Goal: Transaction & Acquisition: Purchase product/service

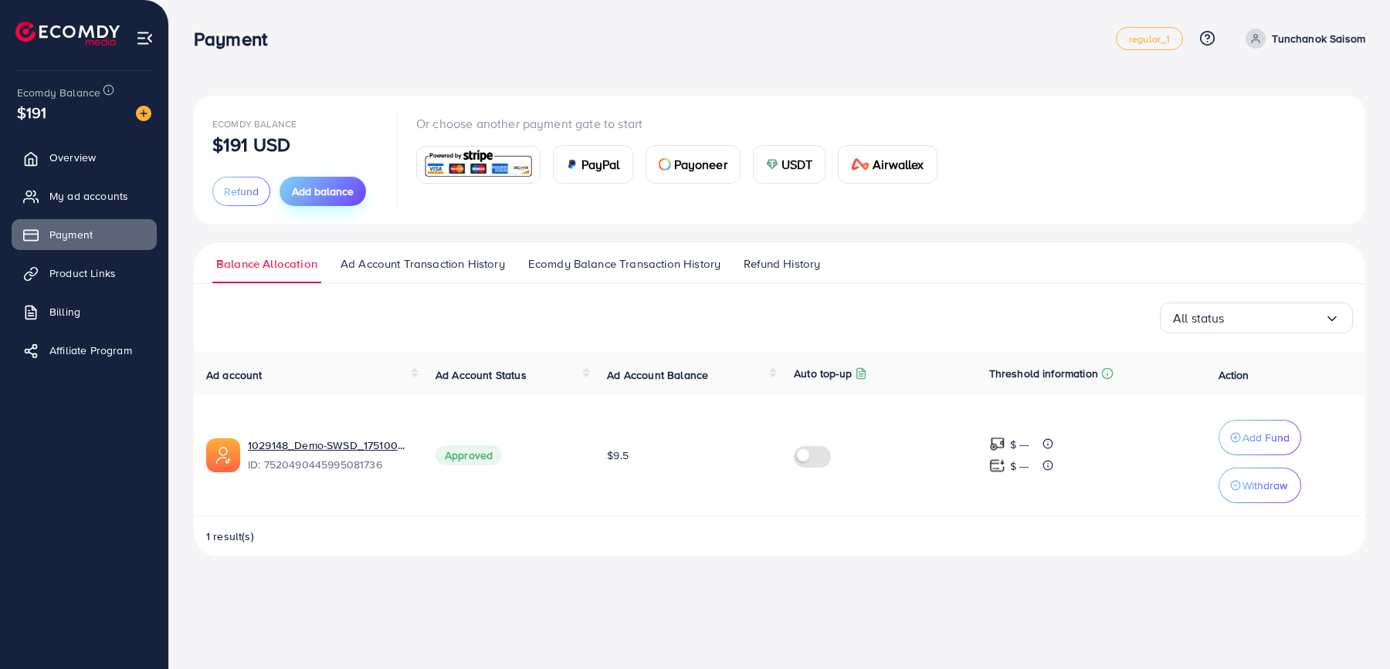
click at [303, 196] on span "Add balance" at bounding box center [323, 191] width 62 height 15
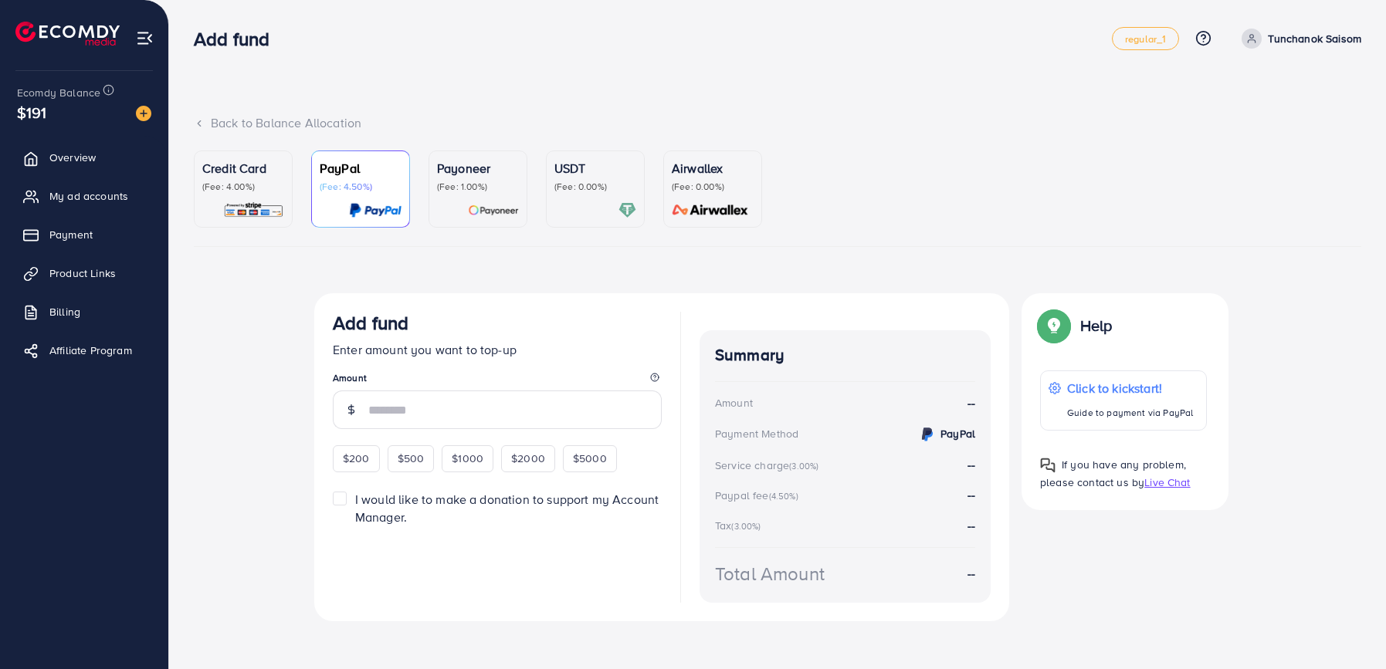
scroll to position [6, 0]
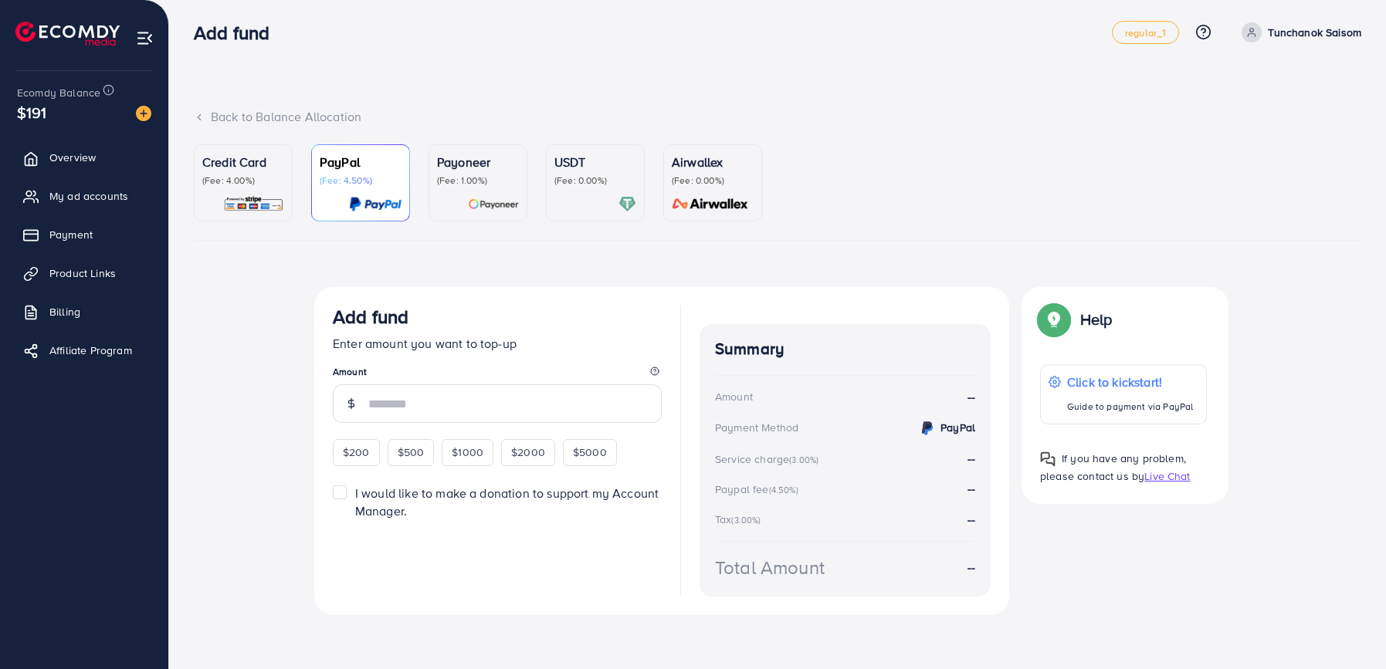
click at [350, 436] on div "$200 $500 $1000 $2000 $5000" at bounding box center [491, 450] width 317 height 30
click at [350, 445] on span "$200" at bounding box center [356, 452] width 27 height 15
type input "***"
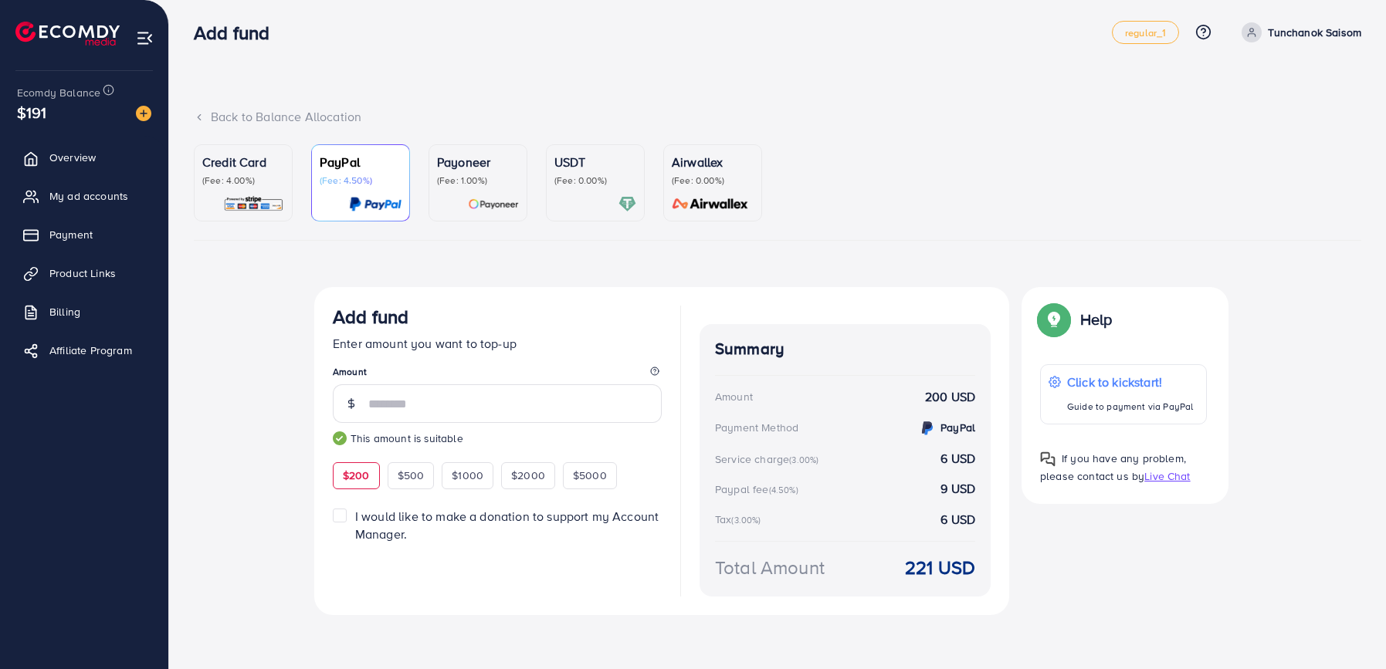
click at [355, 516] on label "I would like to make a donation to support my Account Manager." at bounding box center [508, 526] width 306 height 36
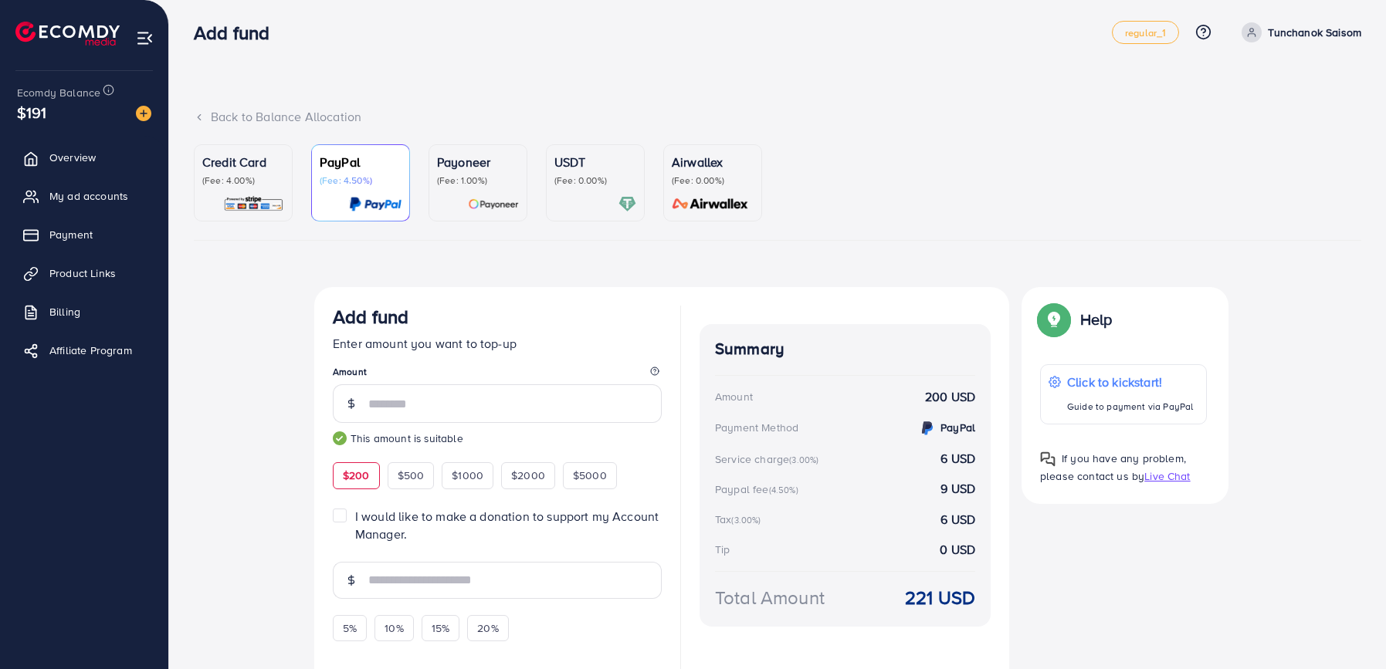
click at [355, 515] on label "I would like to make a donation to support my Account Manager." at bounding box center [508, 526] width 306 height 36
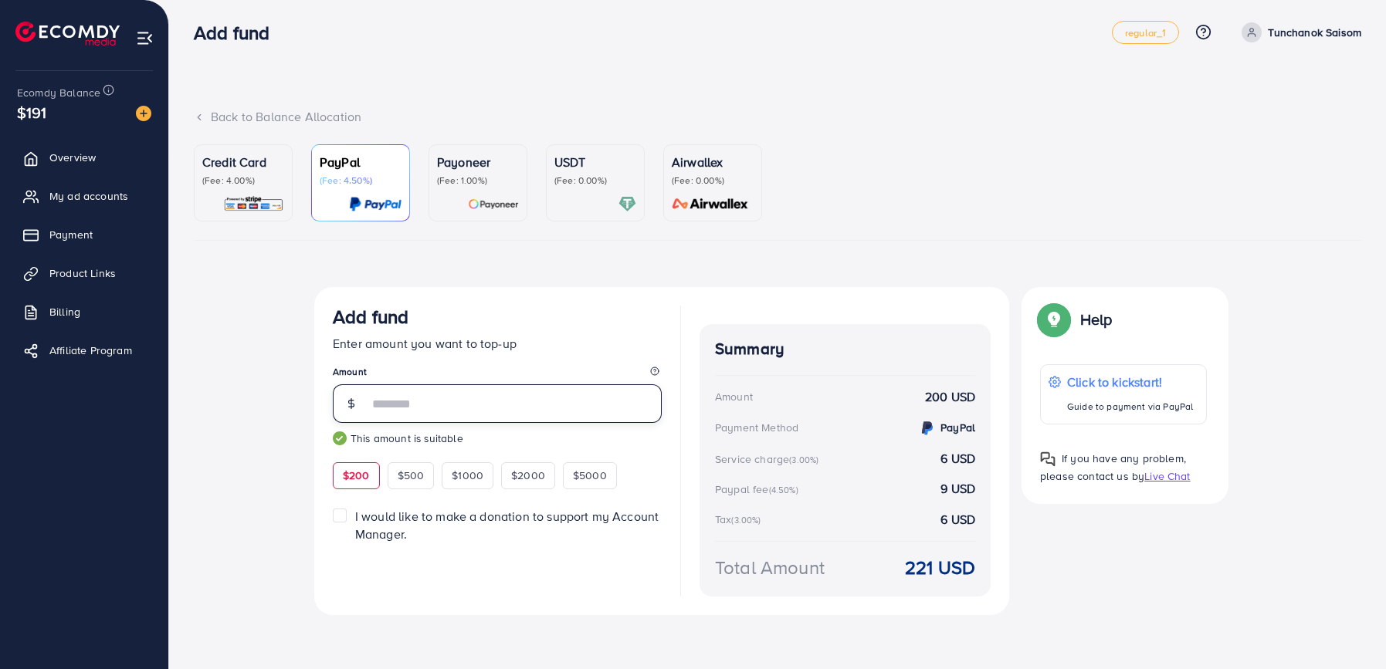
click at [428, 413] on input "***" at bounding box center [514, 403] width 293 height 39
click at [493, 187] on div "Payoneer (Fee: 1.00%)" at bounding box center [478, 183] width 82 height 60
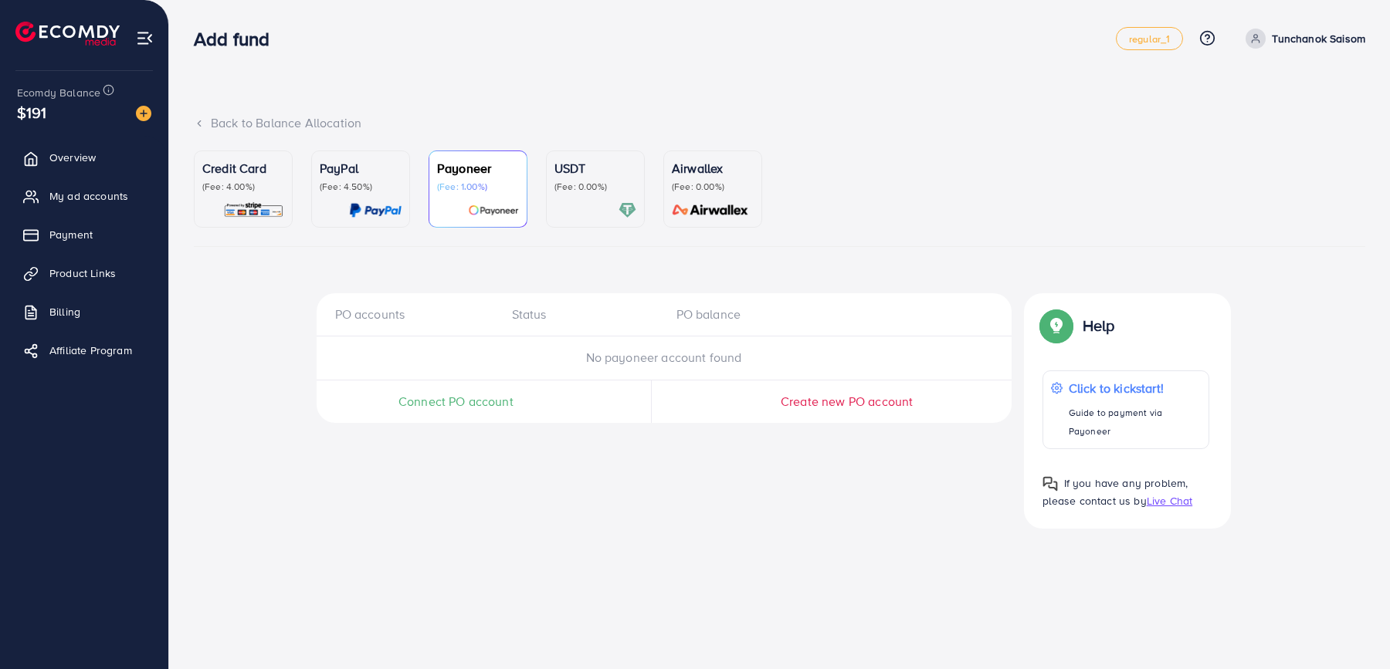
click at [578, 208] on div at bounding box center [595, 210] width 82 height 18
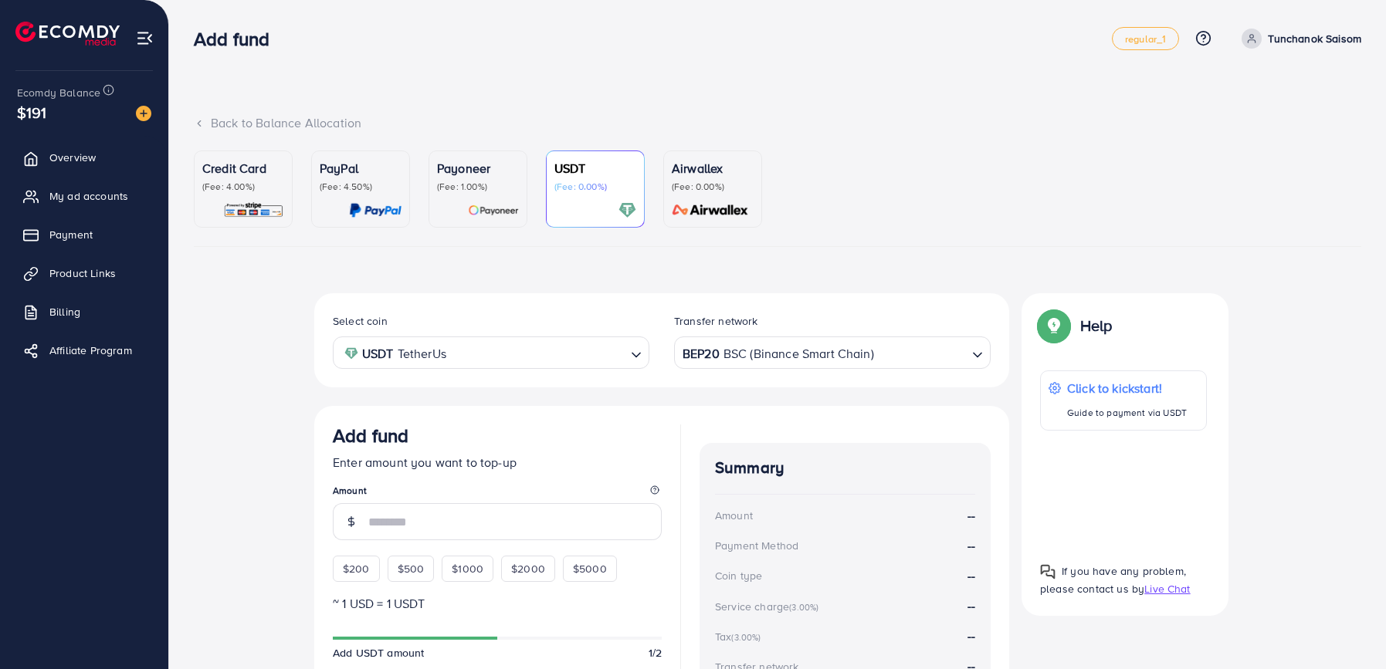
click at [253, 215] on img at bounding box center [253, 210] width 61 height 18
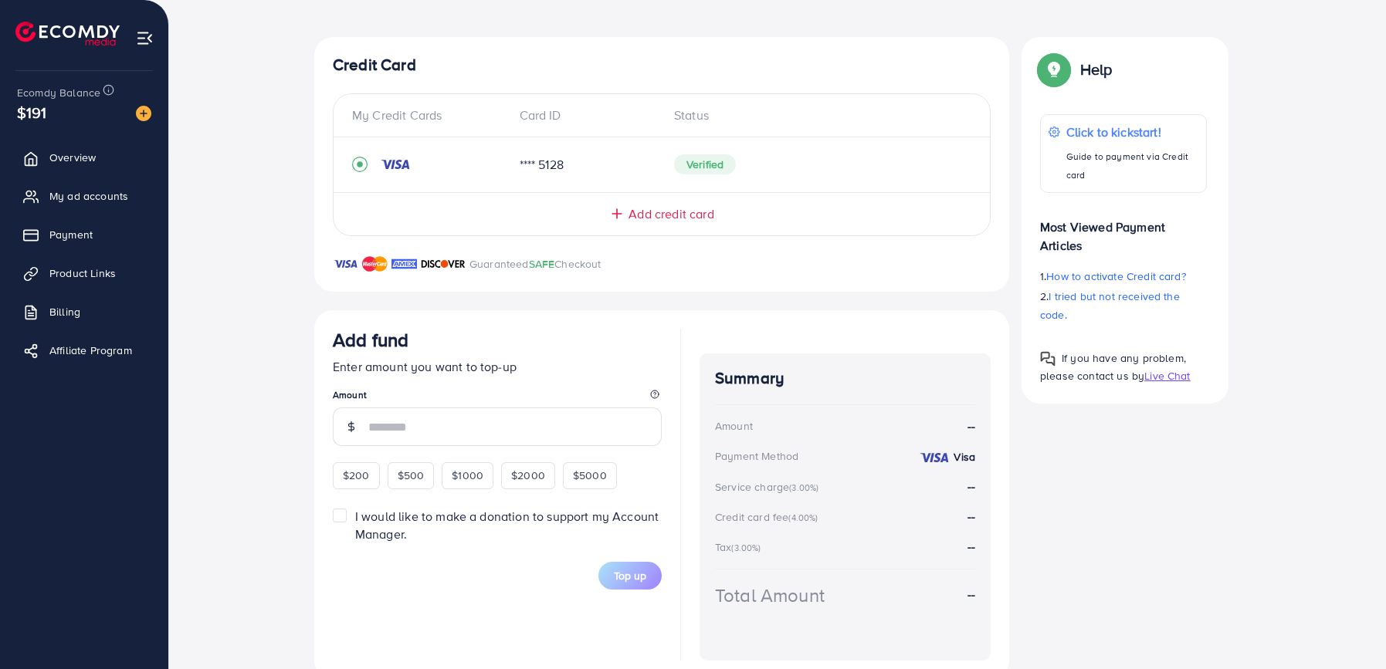
scroll to position [289, 0]
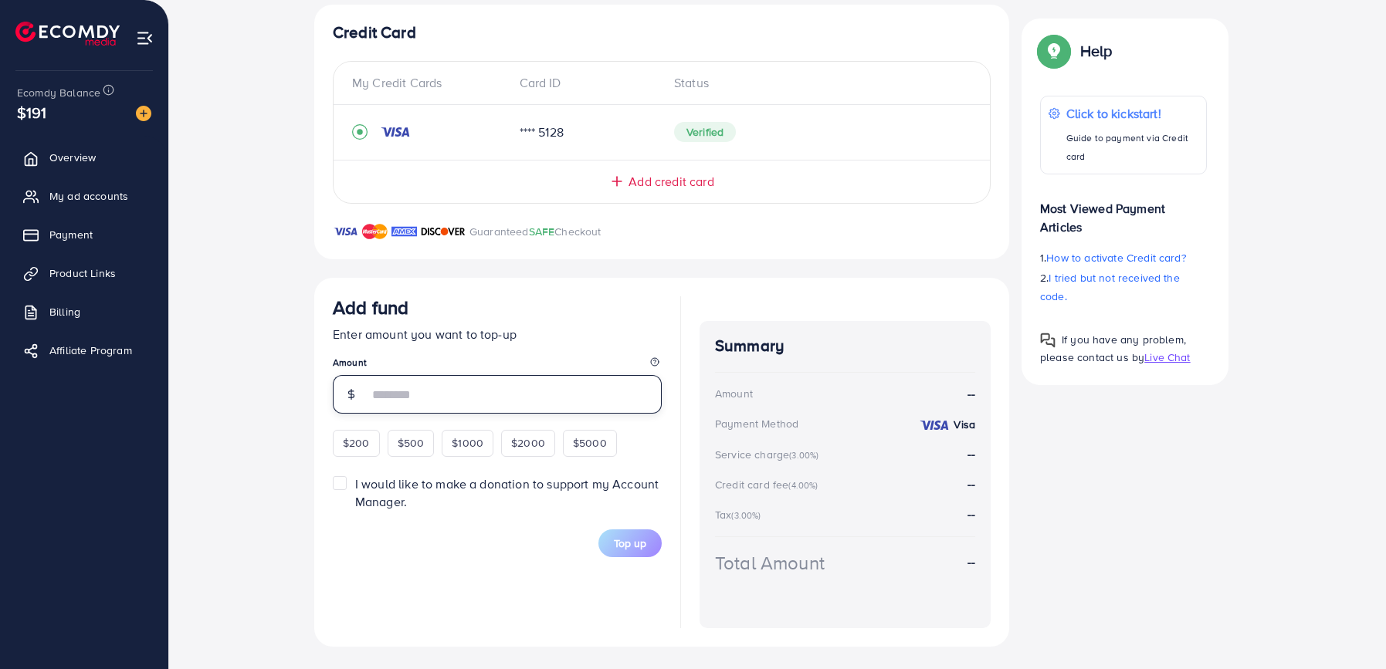
click at [422, 398] on input "number" at bounding box center [514, 394] width 293 height 39
type input "*"
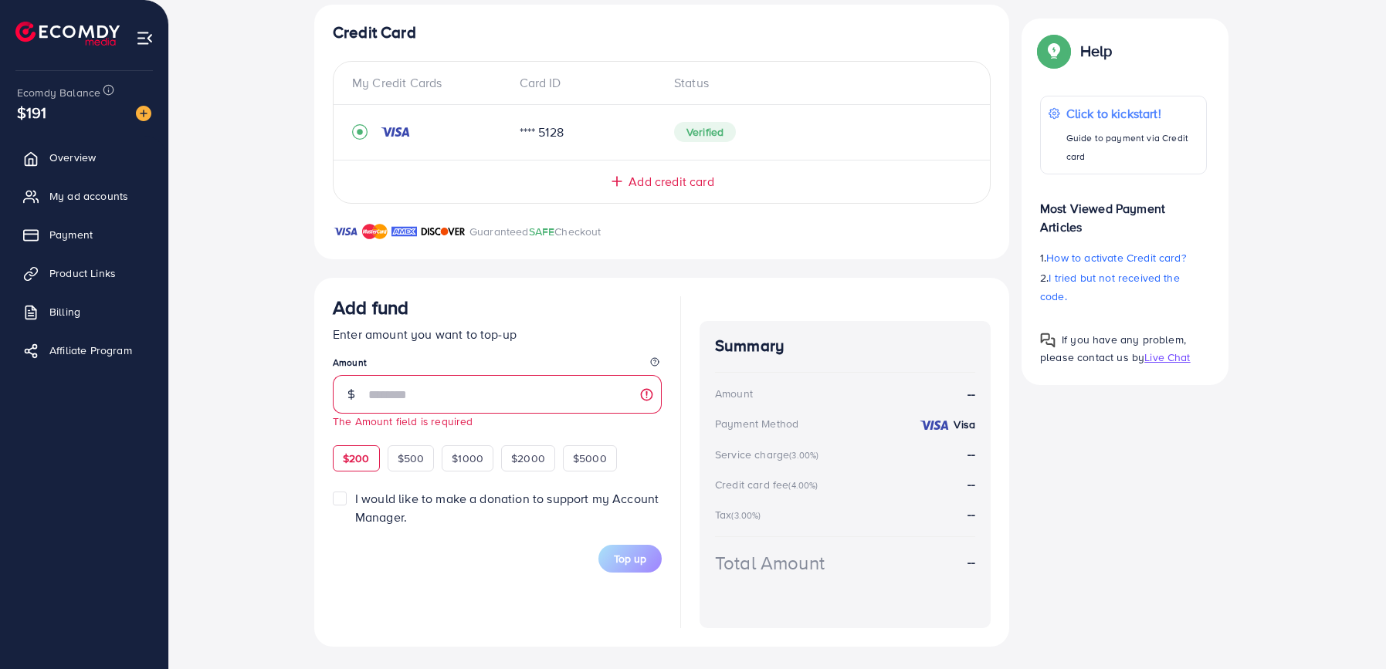
click at [362, 452] on span "$200" at bounding box center [356, 458] width 27 height 15
type input "***"
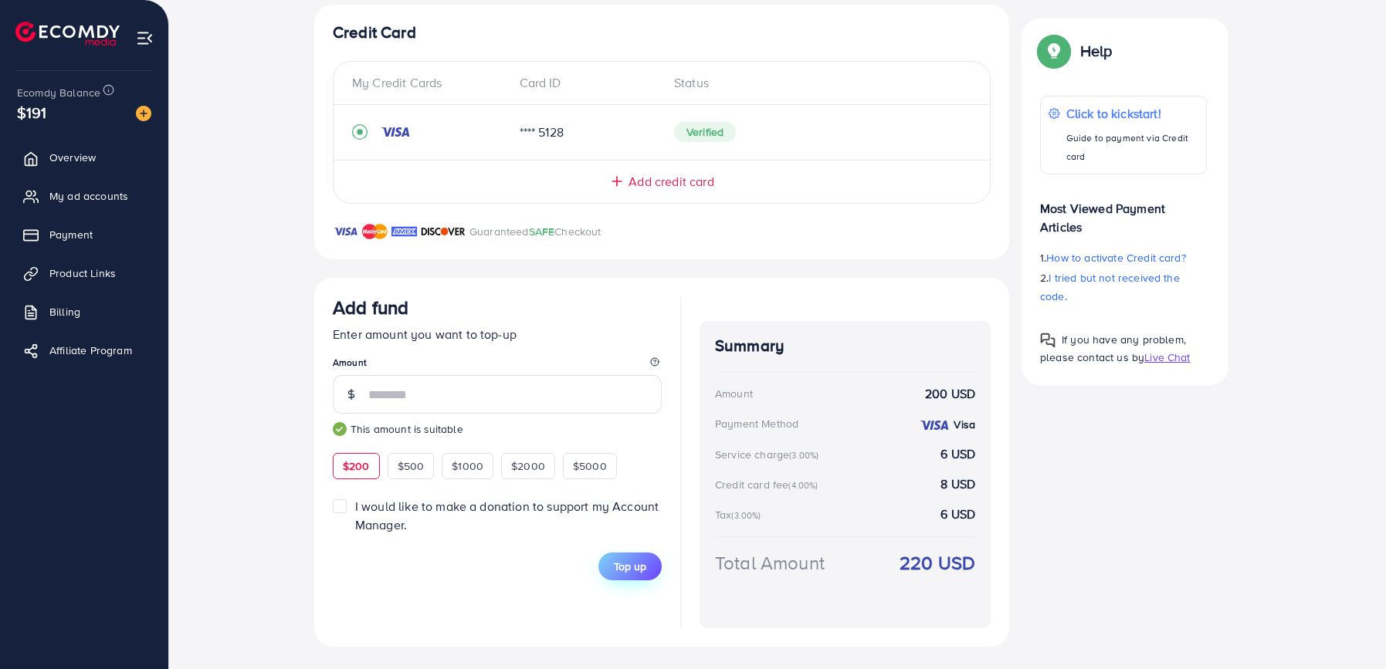
click at [621, 559] on span "Top up" at bounding box center [630, 566] width 32 height 15
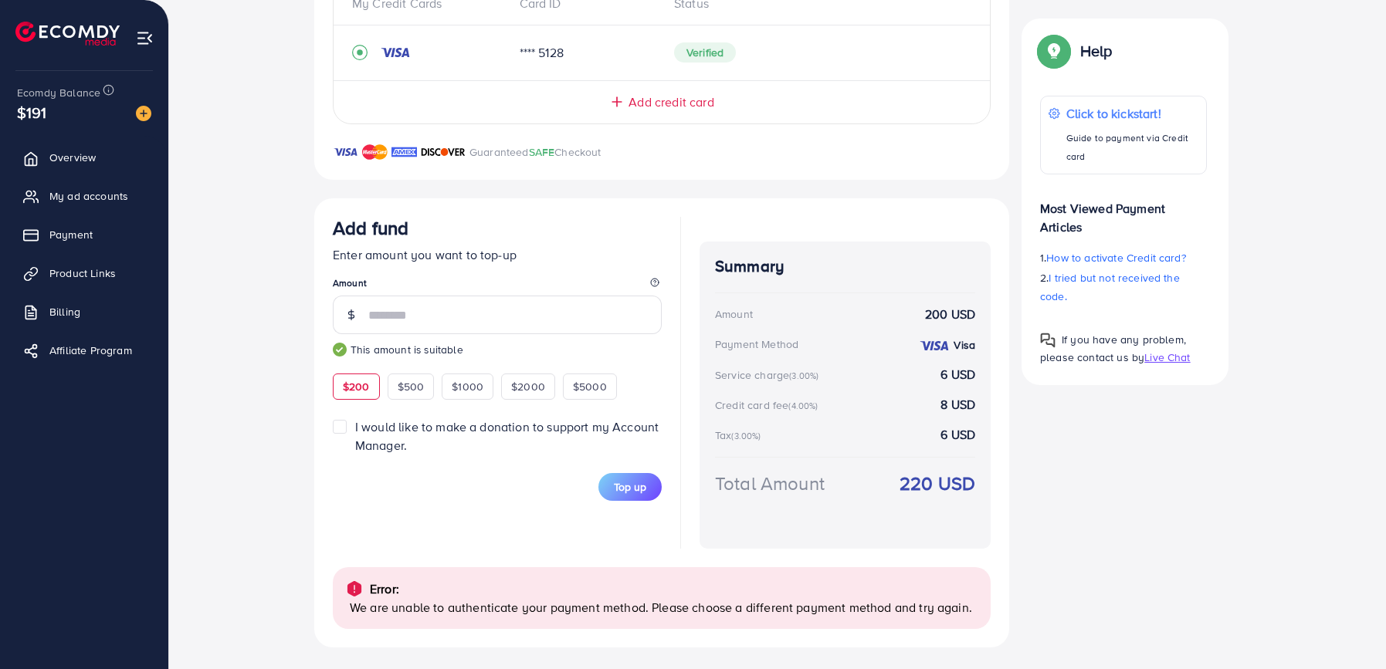
scroll to position [369, 0]
click at [94, 246] on link "Payment" at bounding box center [84, 234] width 145 height 31
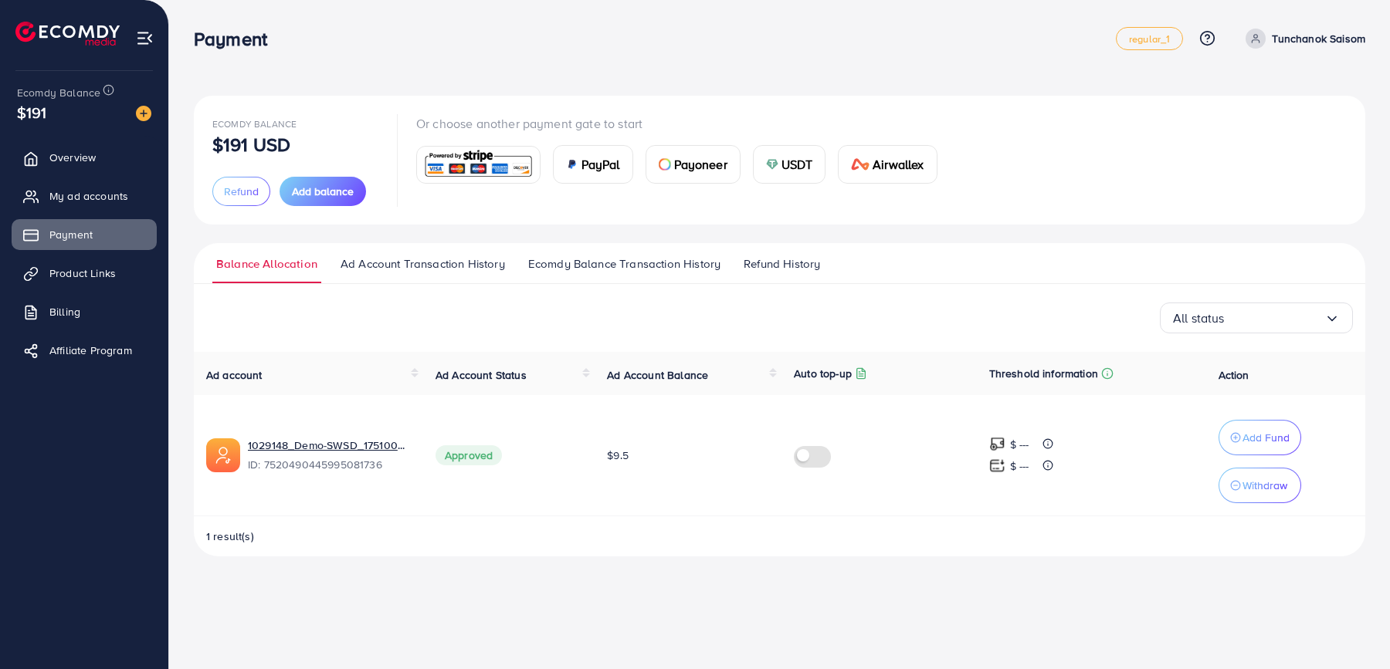
click at [584, 144] on div "PayPal Payoneer USDT Airwallex" at bounding box center [682, 158] width 533 height 51
click at [600, 190] on div "Or choose another payment gate to start PayPal Payoneer USDT Airwallex" at bounding box center [682, 160] width 533 height 92
click at [600, 164] on span "PayPal" at bounding box center [600, 164] width 39 height 19
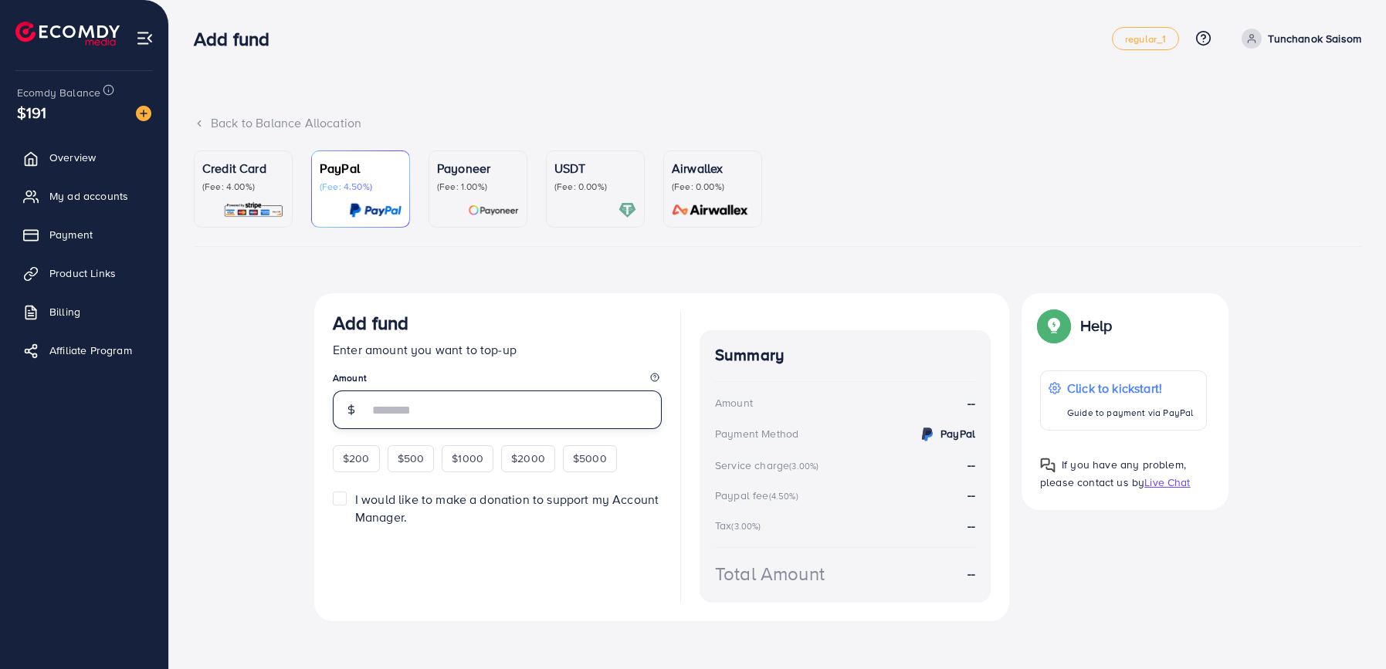
click at [452, 417] on input "number" at bounding box center [514, 410] width 293 height 39
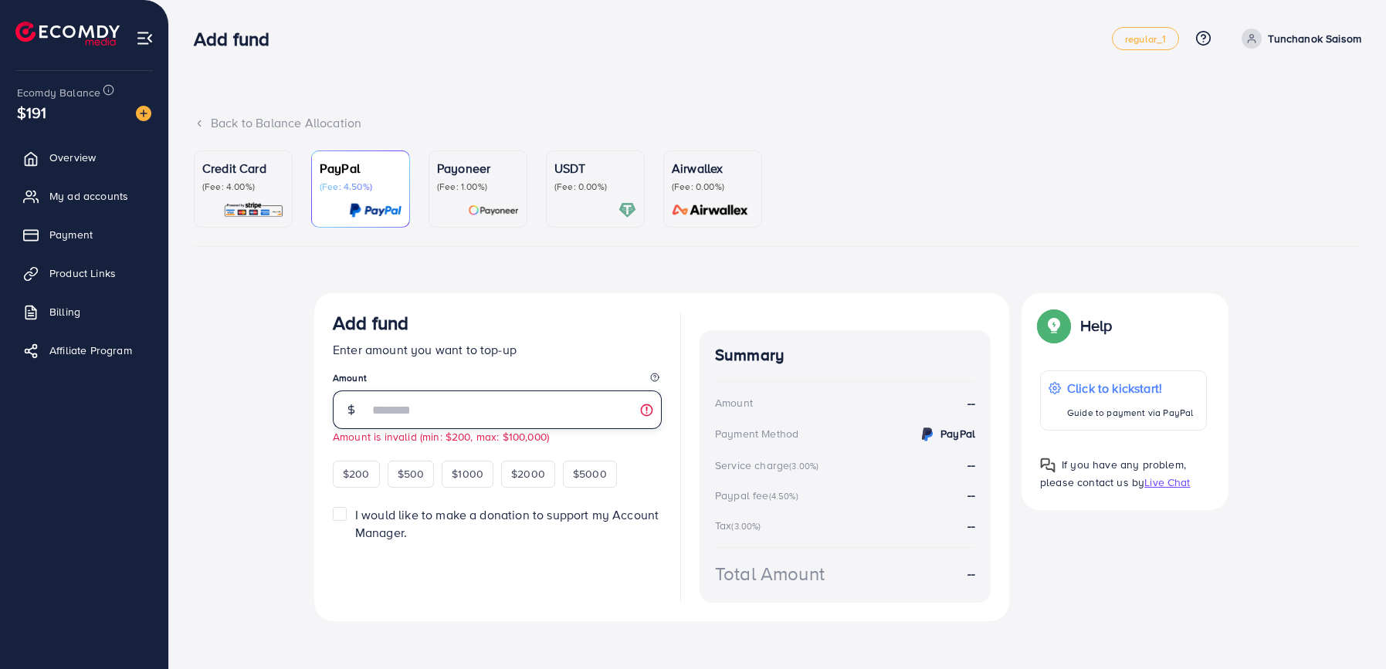
type input "***"
click at [671, 411] on div "Add fund Enter amount you want to top-up Amount *** Amount is invalid (min: $20…" at bounding box center [661, 456] width 695 height 327
click at [736, 455] on div "Summary Amount -- Payment Method PayPal Service charge (3.00%) -- Paypal fee (4…" at bounding box center [844, 466] width 291 height 272
click at [685, 504] on div "Add fund Enter amount you want to top-up Amount *** Amount is invalid (min: $20…" at bounding box center [661, 456] width 695 height 327
click at [591, 452] on div "Add fund Enter amount you want to top-up Amount *** Amount is invalid (min: $20…" at bounding box center [497, 399] width 329 height 175
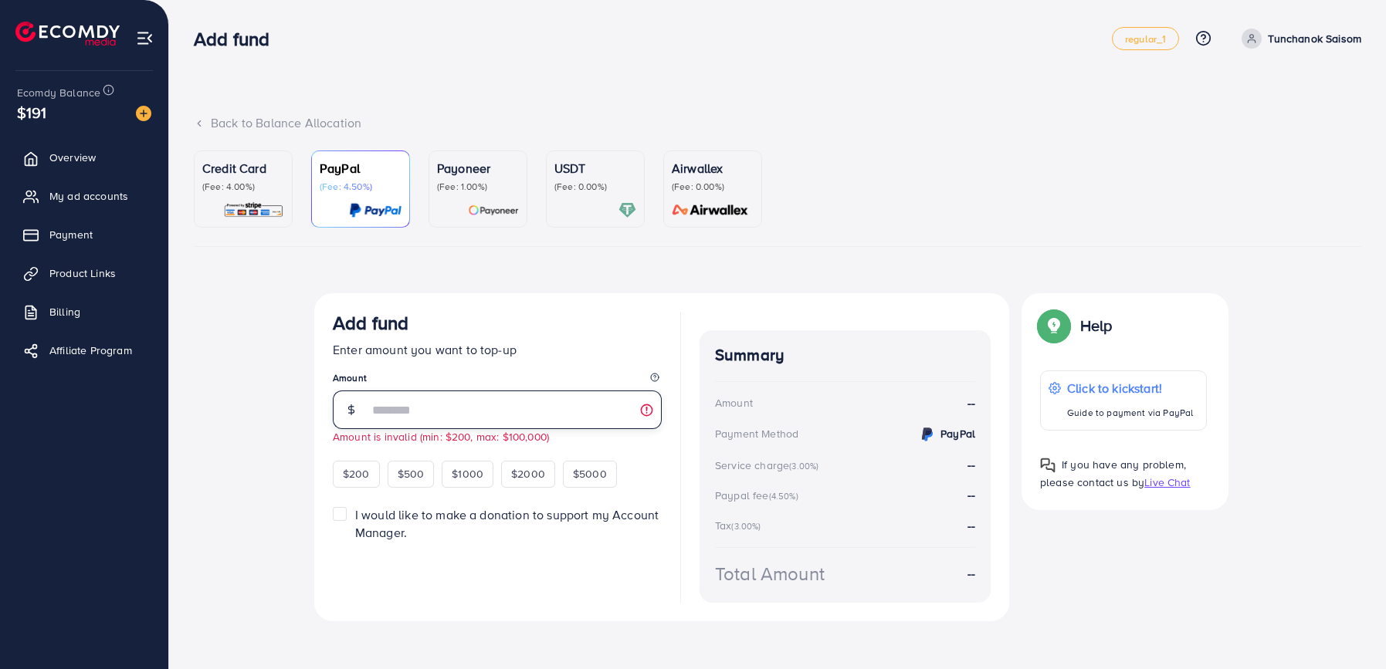
click at [560, 409] on input "***" at bounding box center [514, 410] width 293 height 39
click at [236, 157] on link "Credit Card (Fee: 4.00%)" at bounding box center [243, 189] width 99 height 77
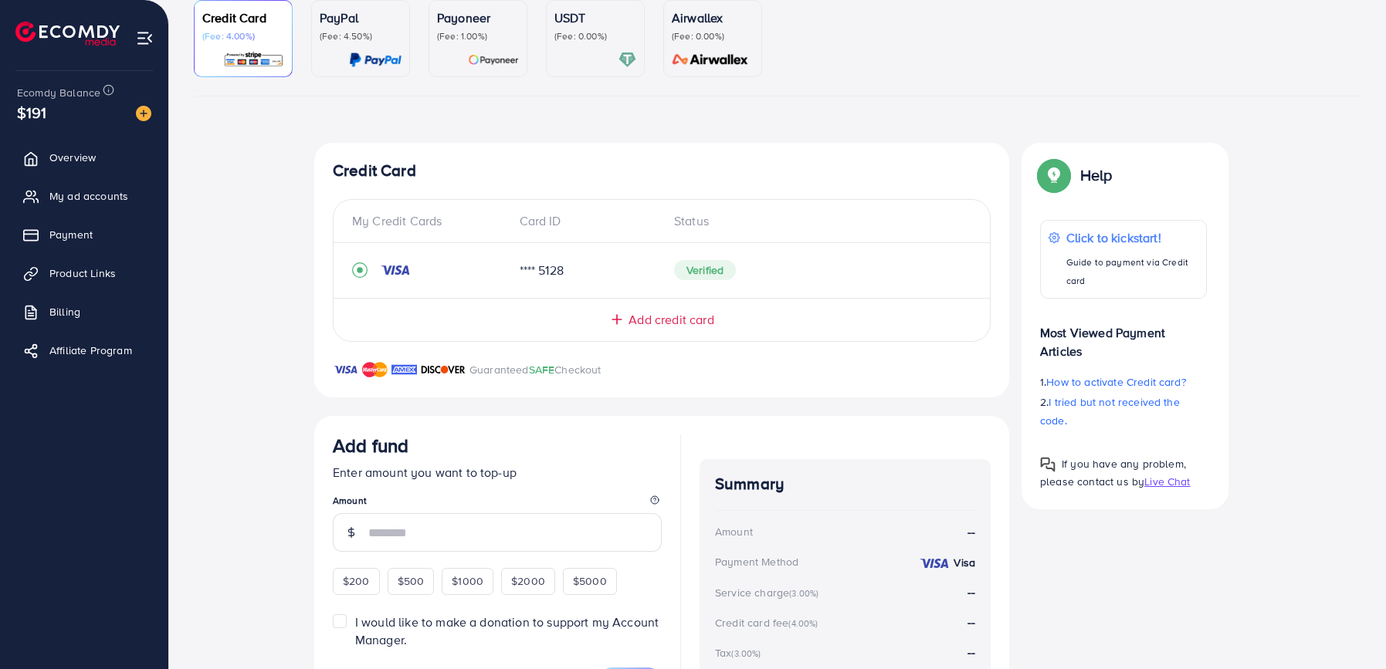
scroll to position [151, 0]
click at [80, 268] on span "Product Links" at bounding box center [86, 273] width 66 height 15
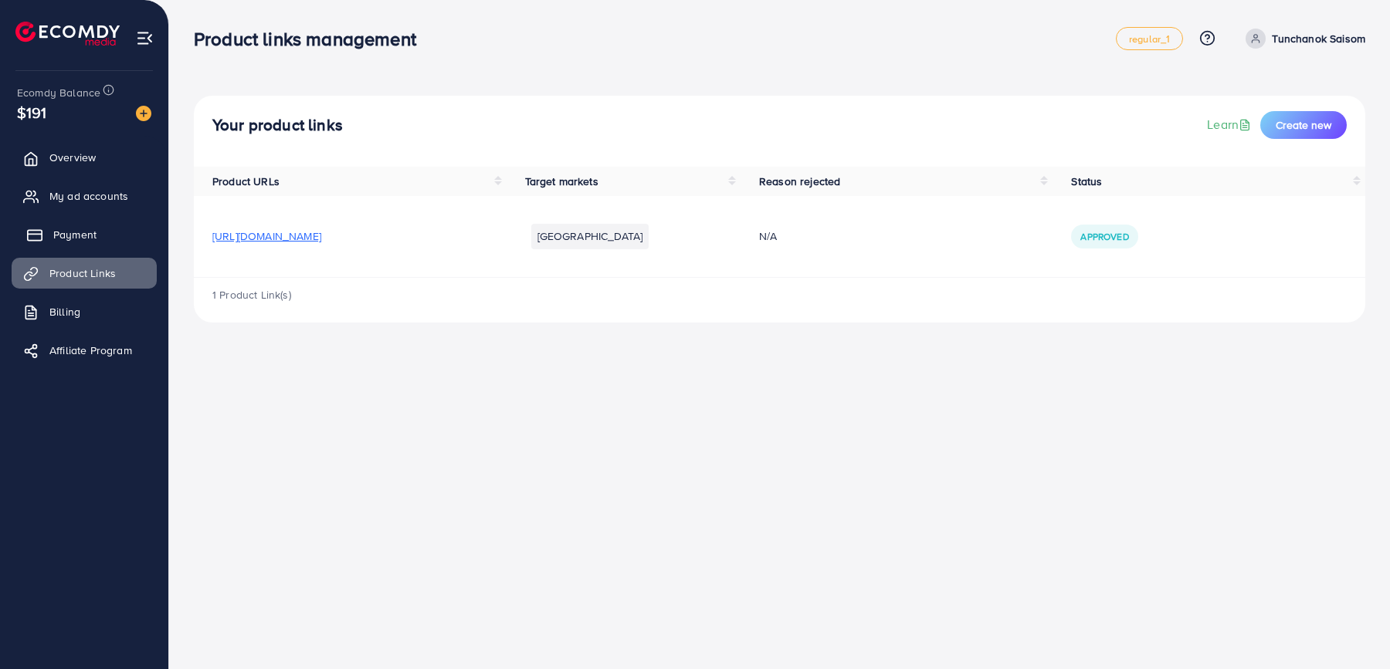
click at [76, 230] on span "Payment" at bounding box center [74, 234] width 43 height 15
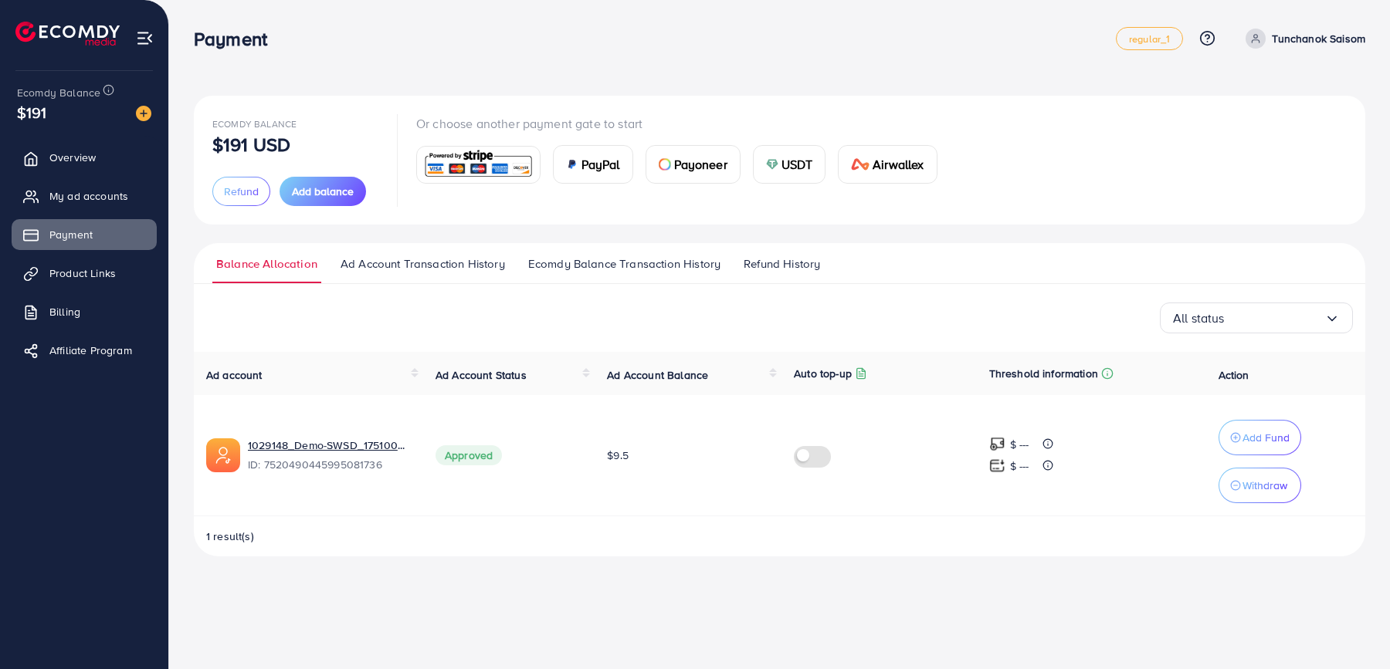
click at [245, 583] on div "Payment regular_1 Help Center Contact Support Plans and Pricing Term and policy…" at bounding box center [695, 334] width 1390 height 669
click at [1257, 33] on icon at bounding box center [1255, 38] width 11 height 11
click at [1258, 90] on span "Profile" at bounding box center [1269, 92] width 36 height 19
select select "********"
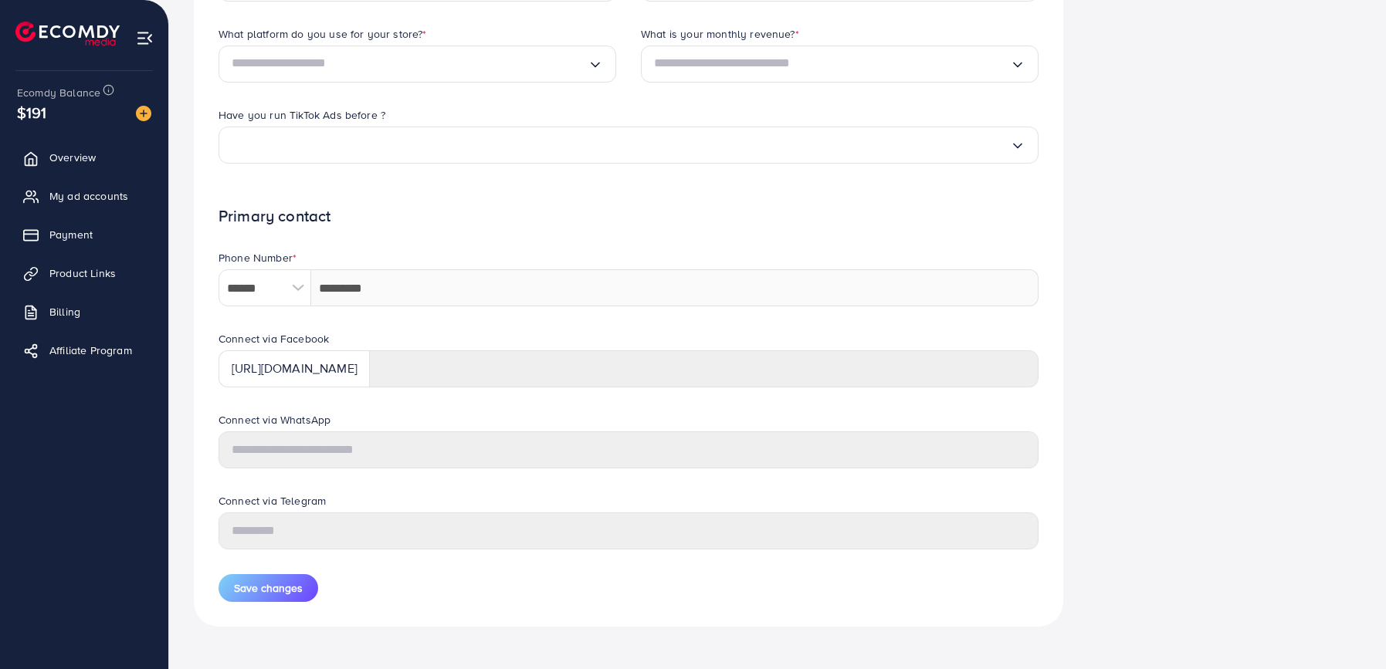
scroll to position [549, 0]
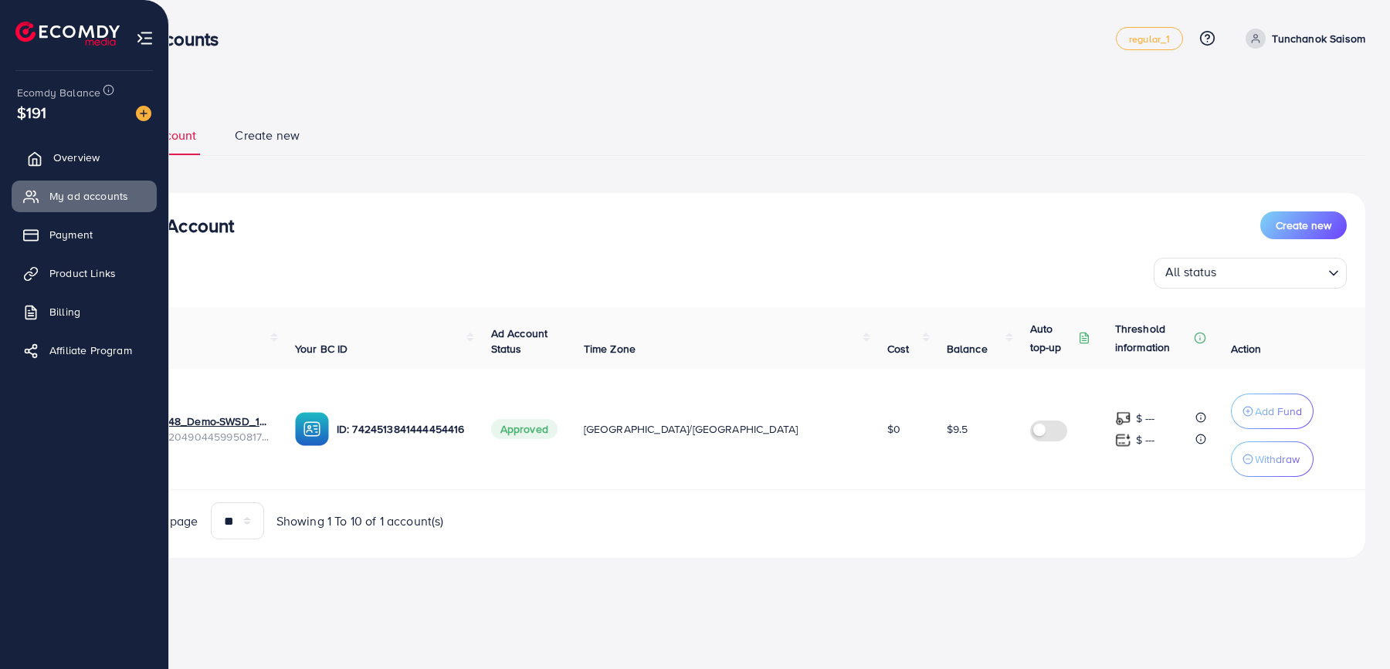
click at [114, 151] on link "Overview" at bounding box center [84, 157] width 145 height 31
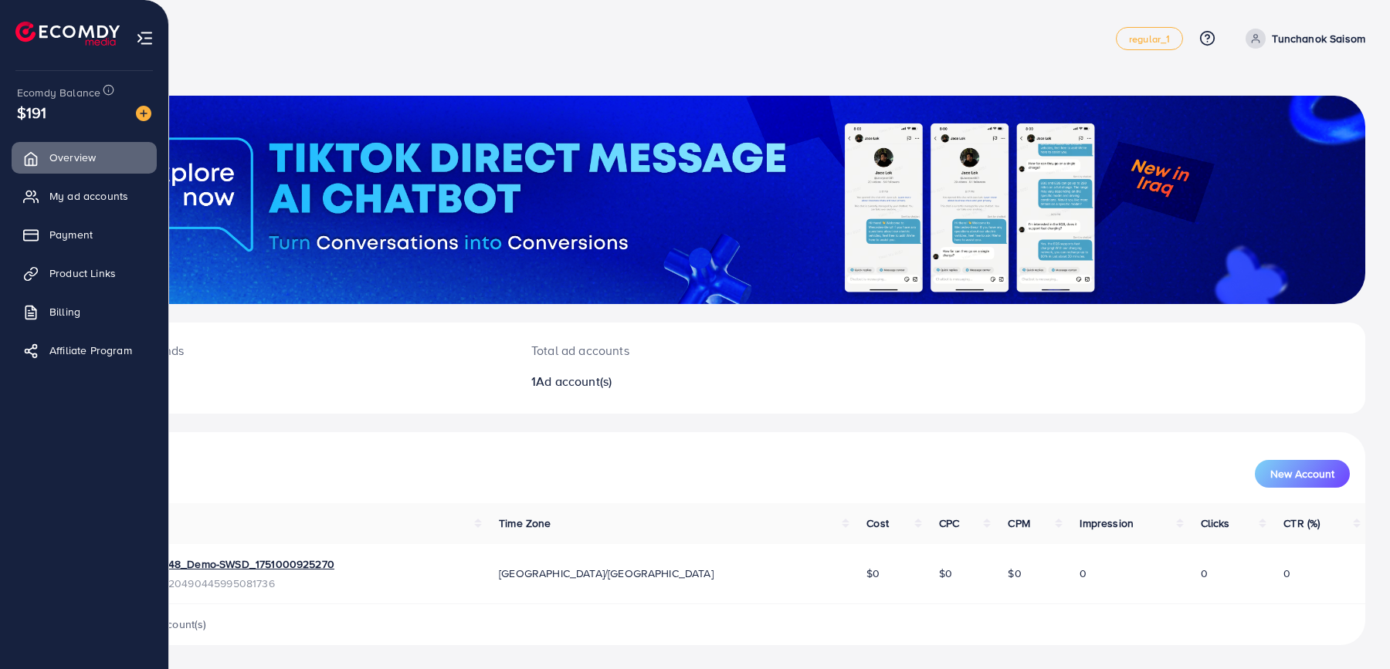
click at [134, 120] on div at bounding box center [138, 112] width 28 height 18
click at [147, 118] on img at bounding box center [143, 113] width 15 height 15
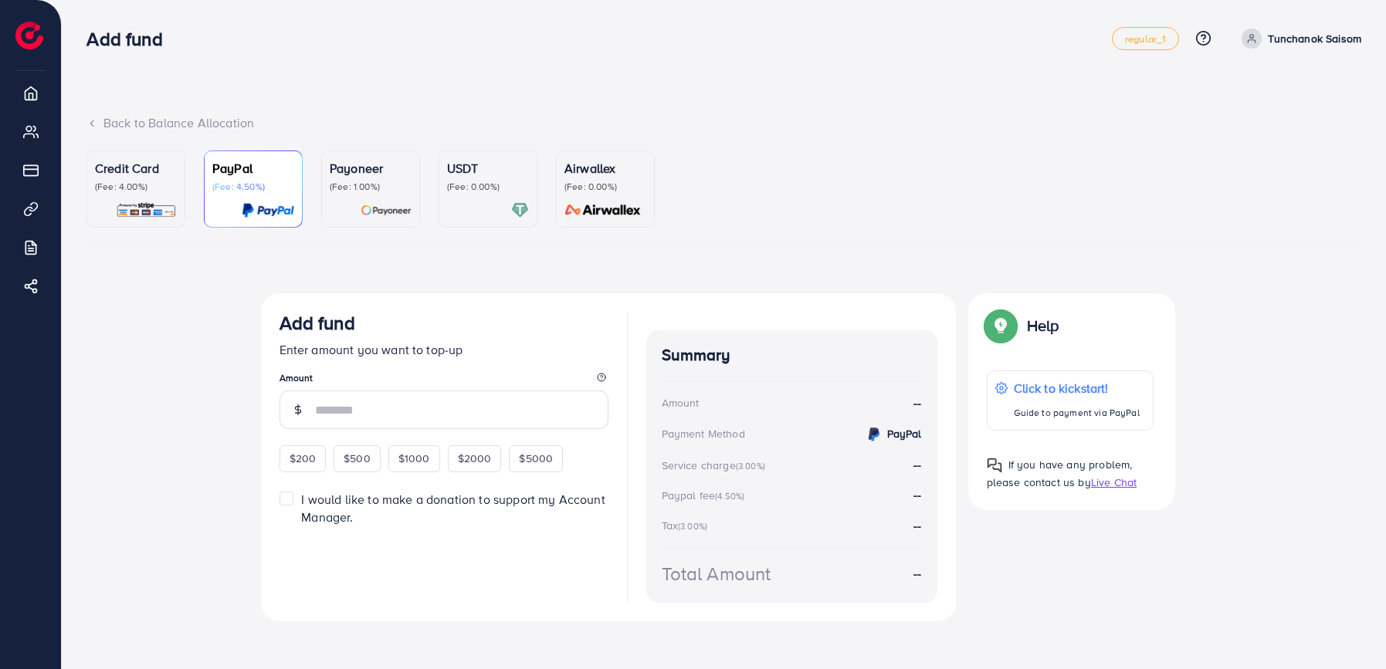
click at [335, 188] on p "(Fee: 1.00%)" at bounding box center [371, 187] width 82 height 12
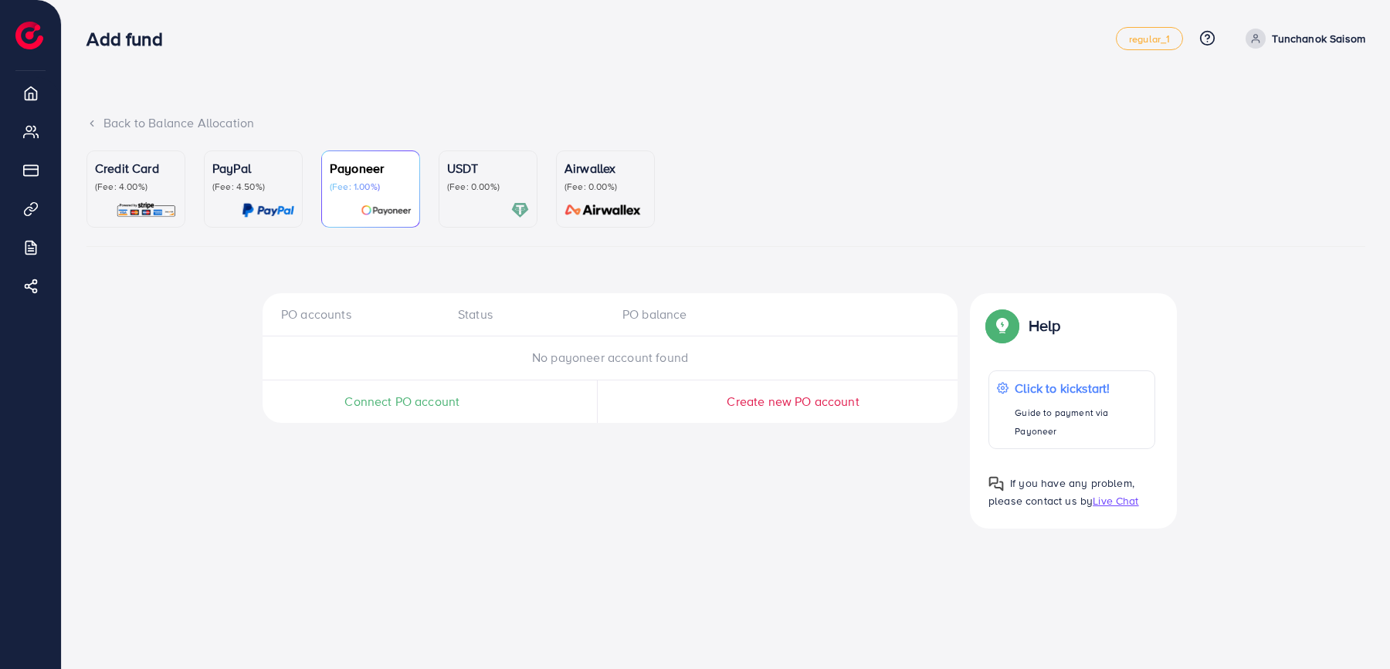
click at [227, 205] on div at bounding box center [253, 210] width 82 height 18
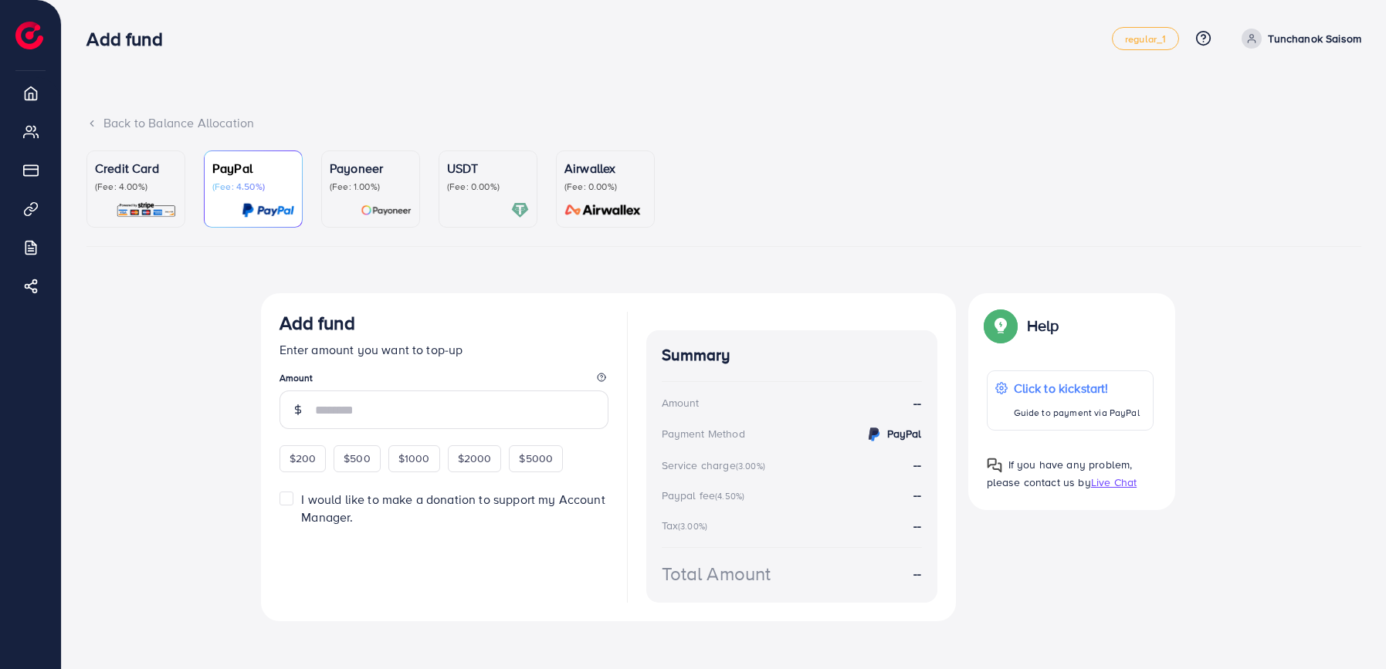
click at [144, 198] on div "Credit Card (Fee: 4.00%)" at bounding box center [136, 189] width 82 height 60
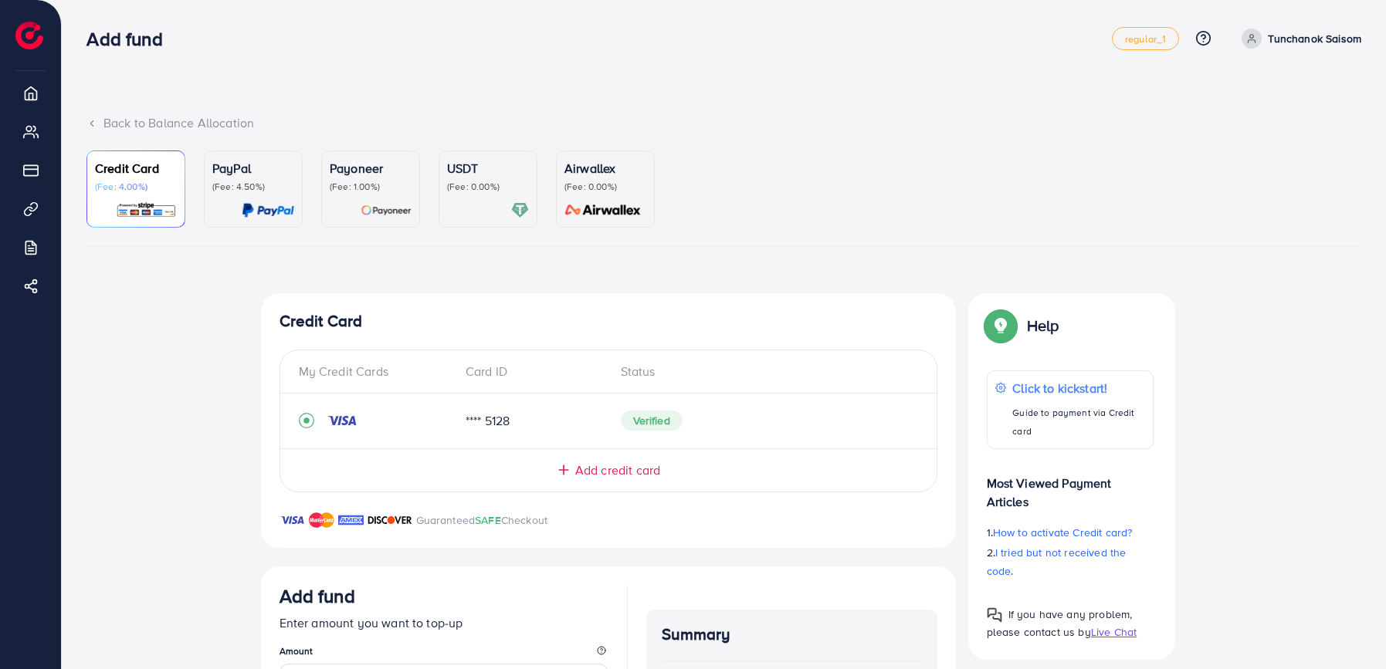
click at [211, 204] on link "PayPal (Fee: 4.50%)" at bounding box center [253, 189] width 99 height 77
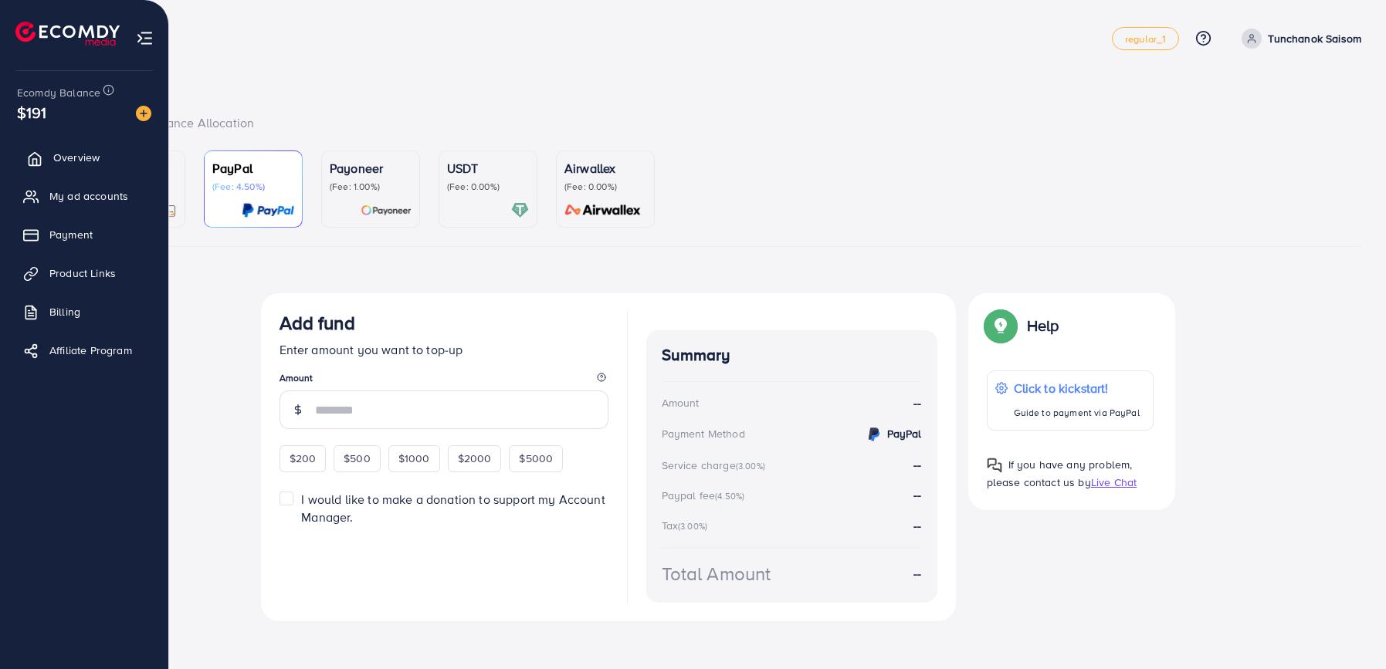
click at [73, 164] on span "Overview" at bounding box center [76, 157] width 46 height 15
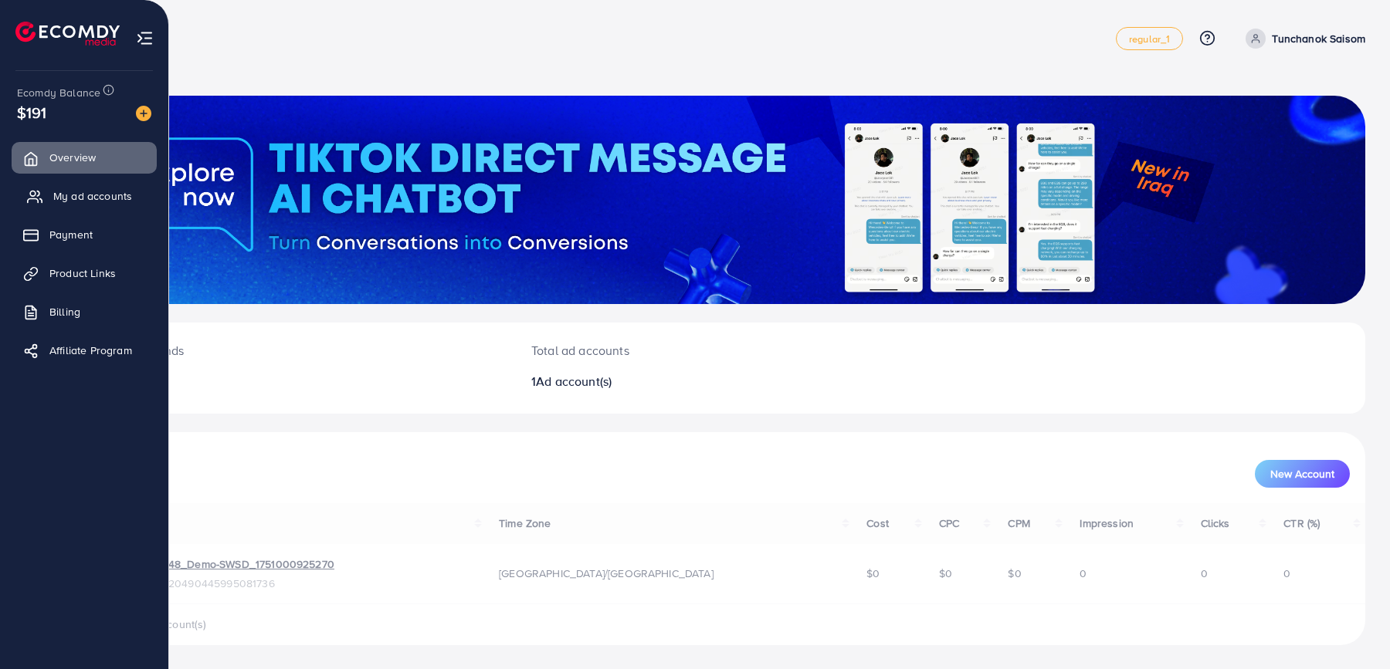
click at [81, 207] on link "My ad accounts" at bounding box center [84, 196] width 145 height 31
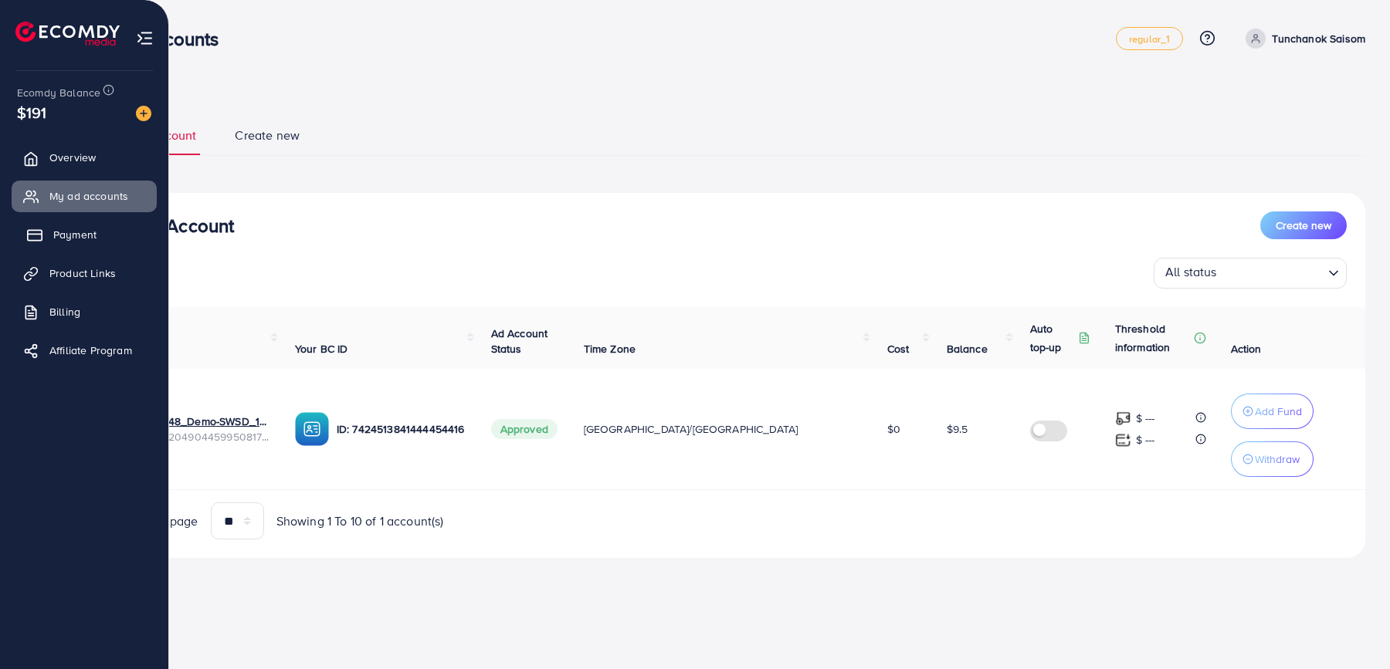
click at [82, 237] on span "Payment" at bounding box center [74, 234] width 43 height 15
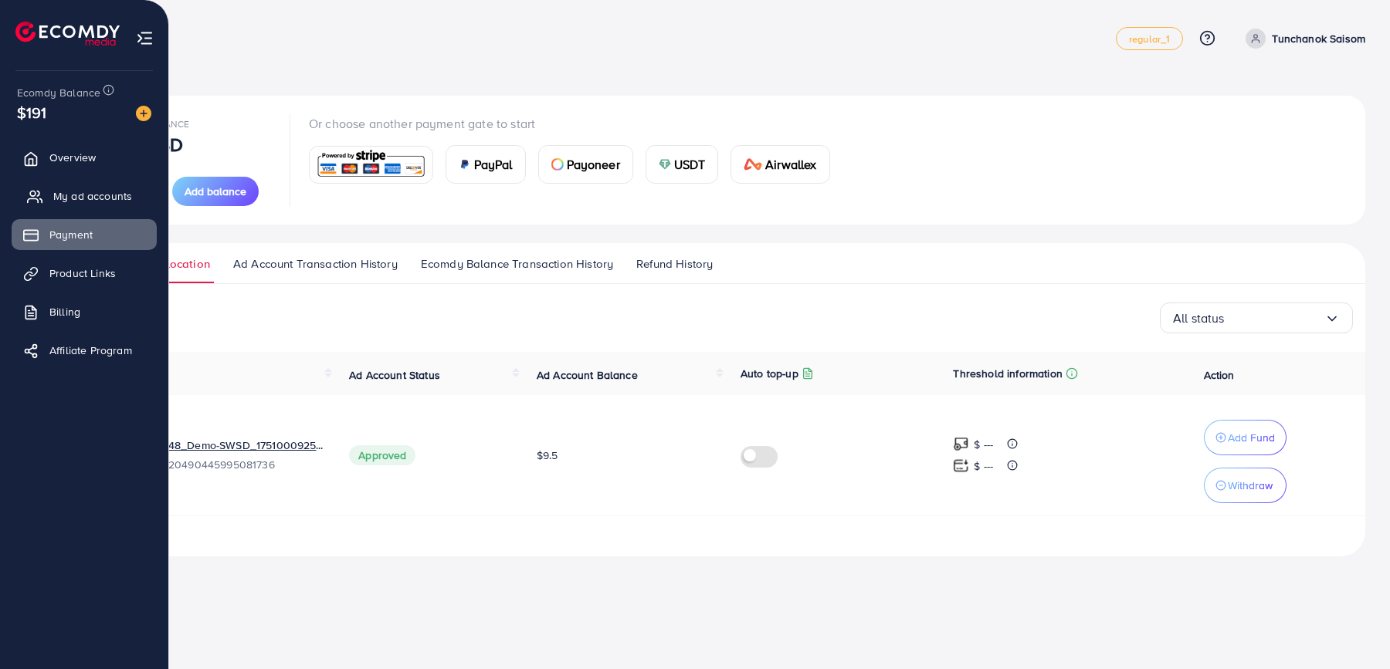
click at [90, 196] on span "My ad accounts" at bounding box center [92, 195] width 79 height 15
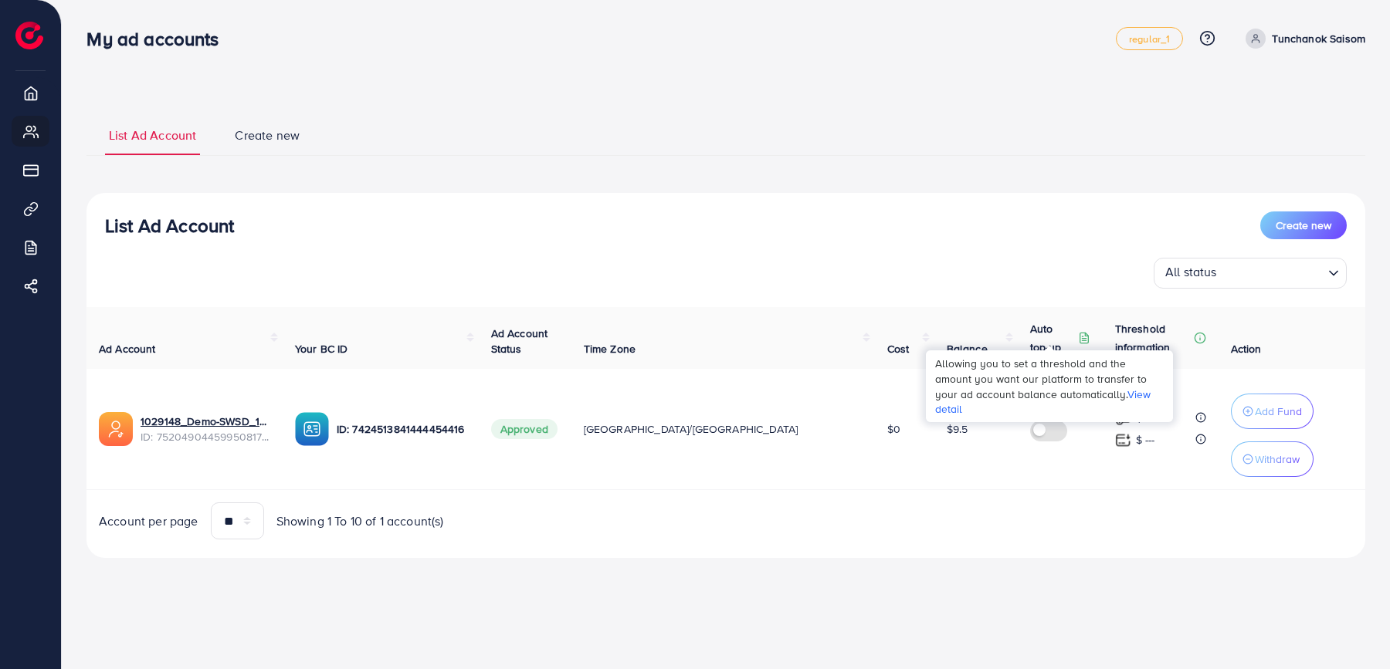
click at [1078, 342] on icon at bounding box center [1084, 338] width 12 height 12
click at [1030, 431] on label at bounding box center [1051, 430] width 43 height 18
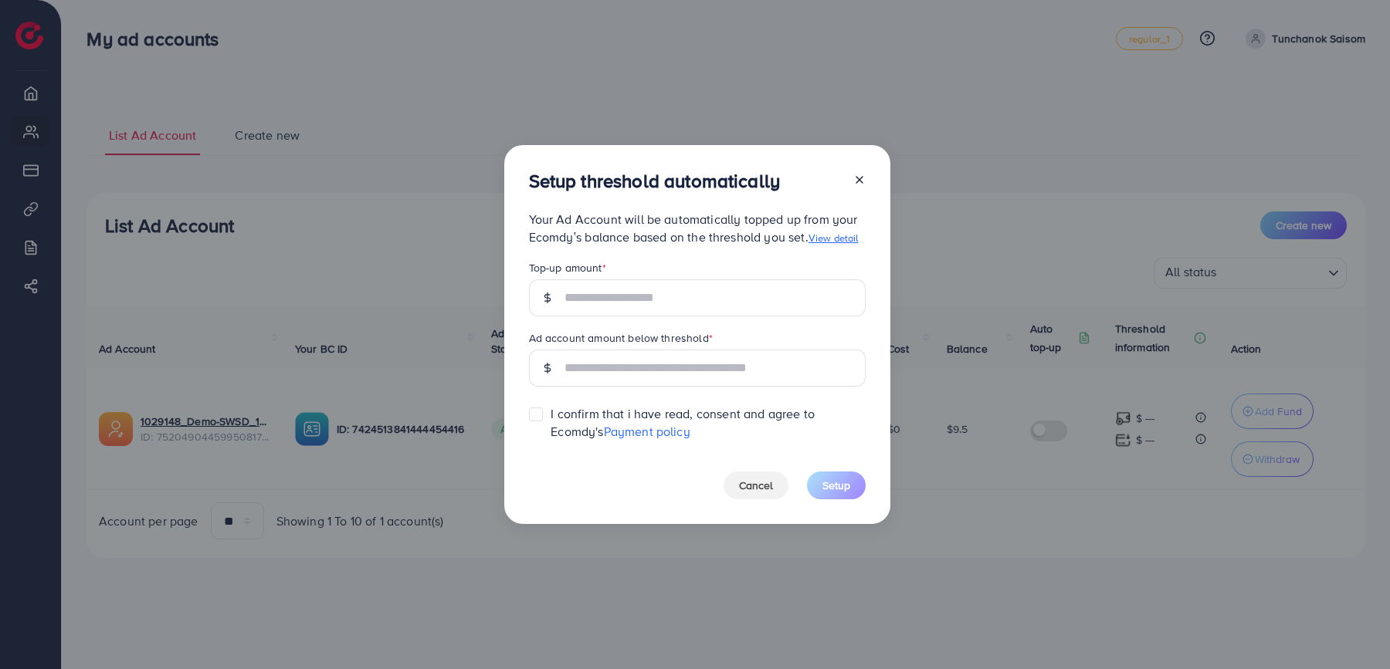
click at [858, 176] on icon at bounding box center [859, 180] width 12 height 12
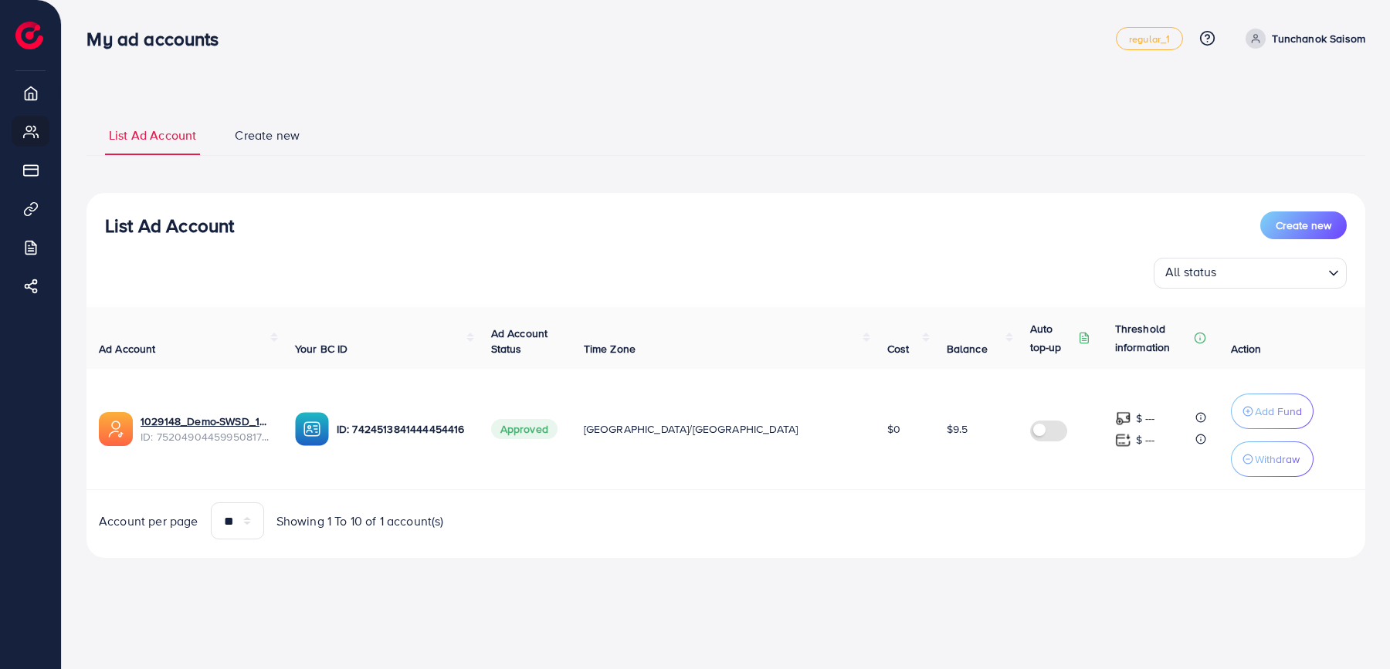
click at [1128, 338] on p "Threshold information" at bounding box center [1153, 338] width 76 height 37
click at [1194, 336] on icon at bounding box center [1200, 338] width 12 height 12
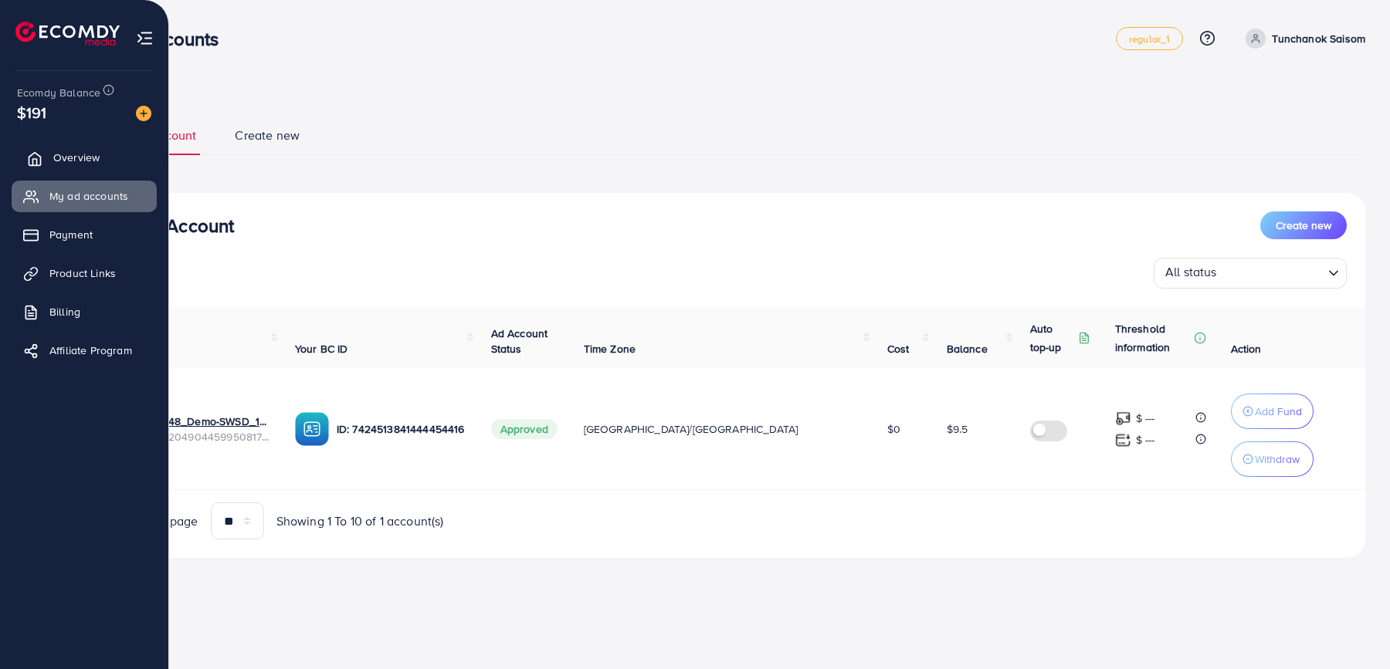
click at [63, 147] on link "Overview" at bounding box center [84, 157] width 145 height 31
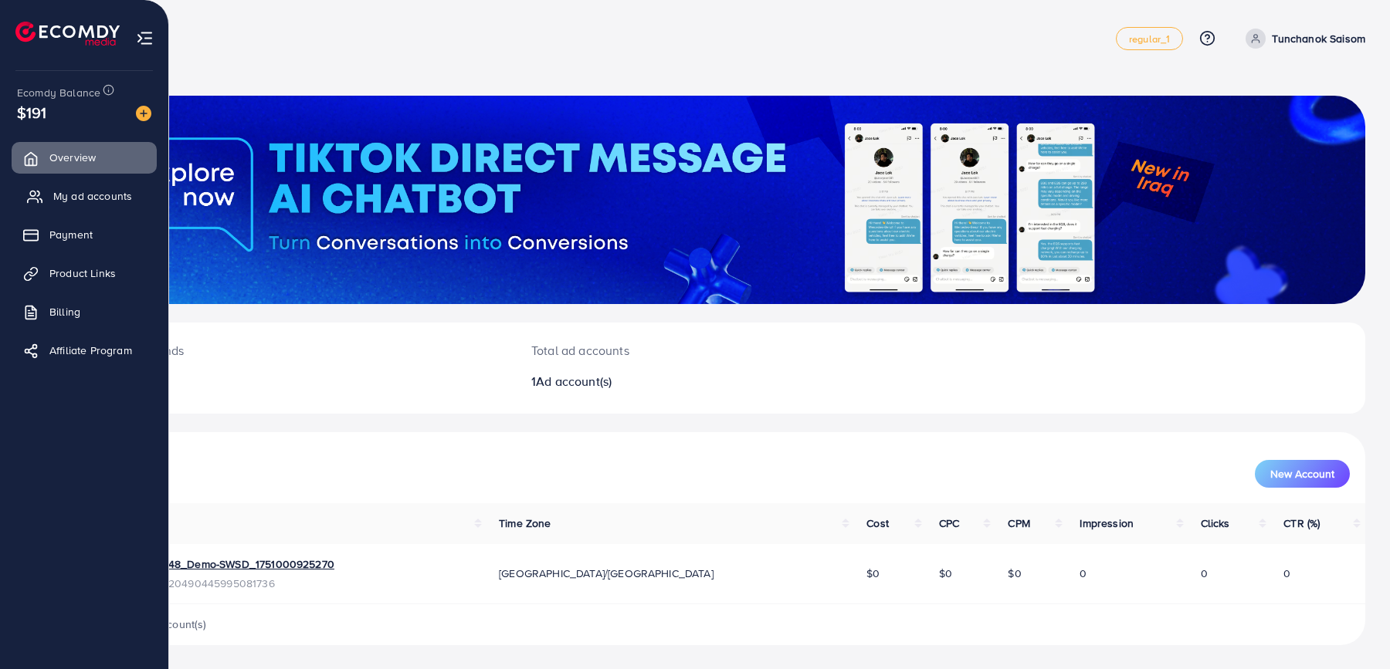
click at [80, 202] on span "My ad accounts" at bounding box center [92, 195] width 79 height 15
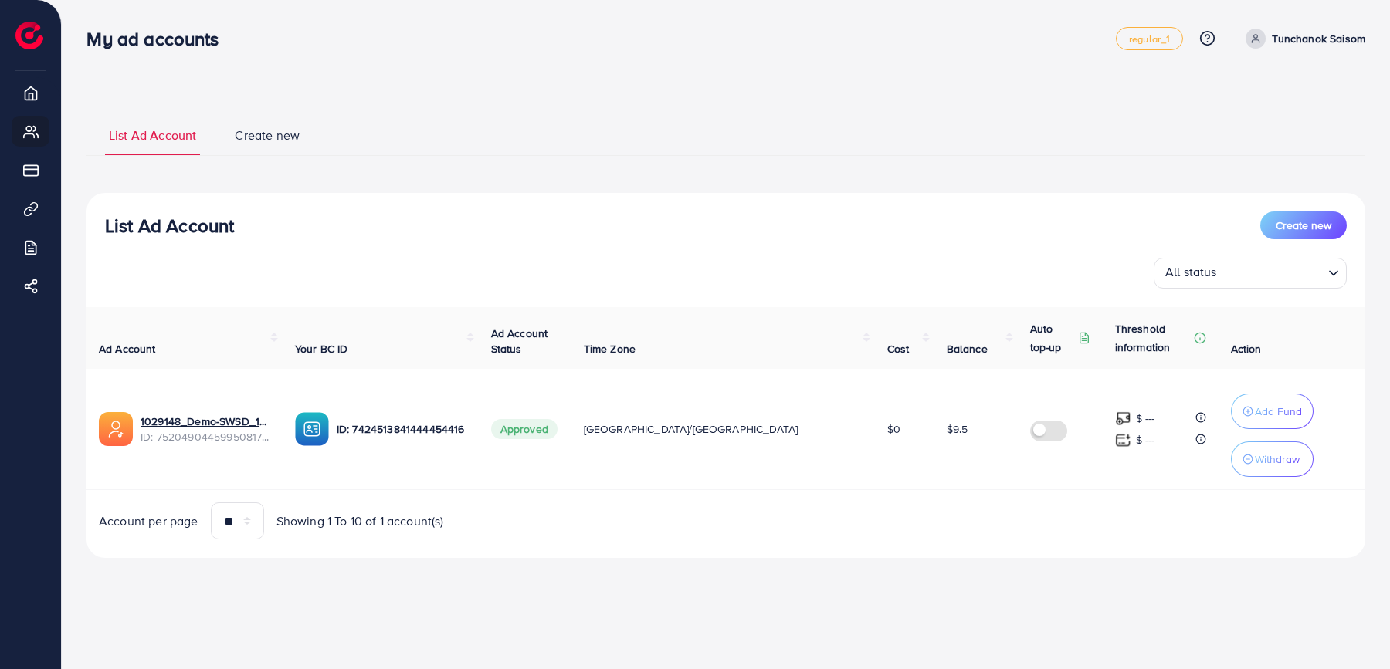
click at [513, 23] on div "My ad accounts regular_1 Help Center Contact Support Plans and Pricing Term and…" at bounding box center [725, 38] width 1278 height 43
